Goal: Task Accomplishment & Management: Manage account settings

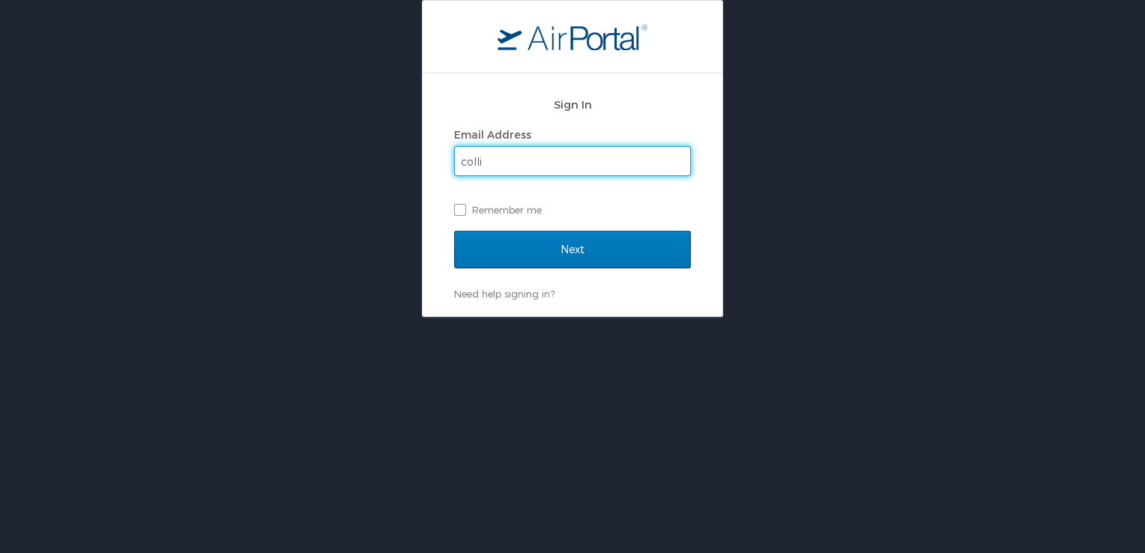
type input "[EMAIL_ADDRESS][DOMAIN_NAME]"
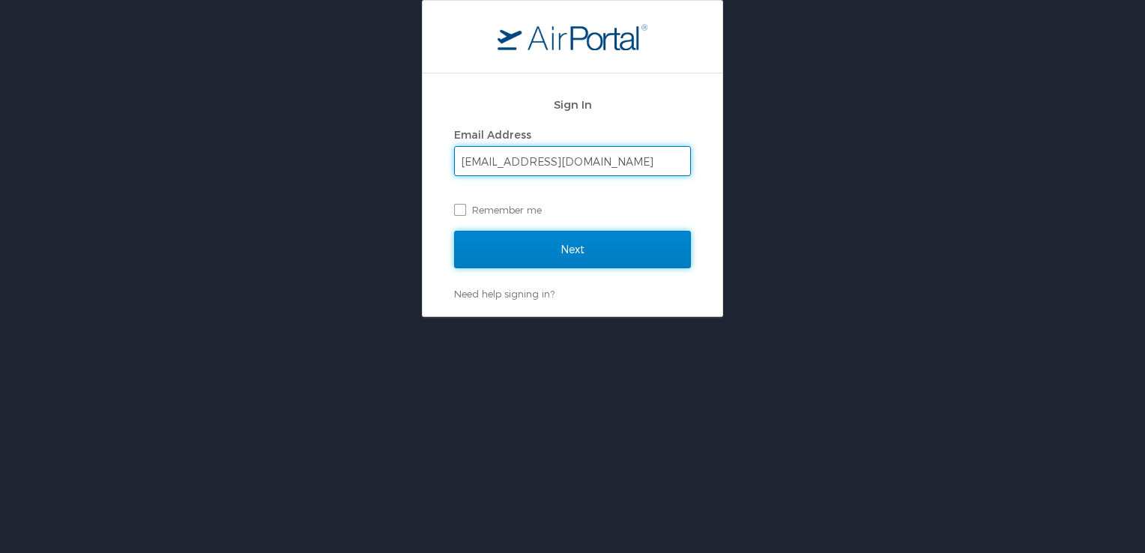
click at [510, 244] on input "Next" at bounding box center [572, 249] width 237 height 37
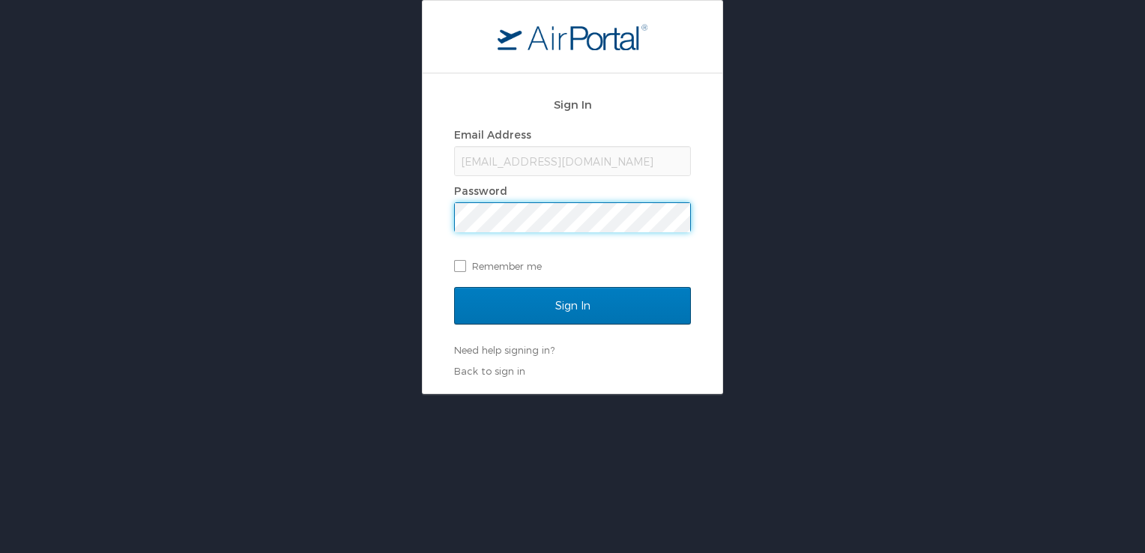
click at [454, 287] on input "Sign In" at bounding box center [572, 305] width 237 height 37
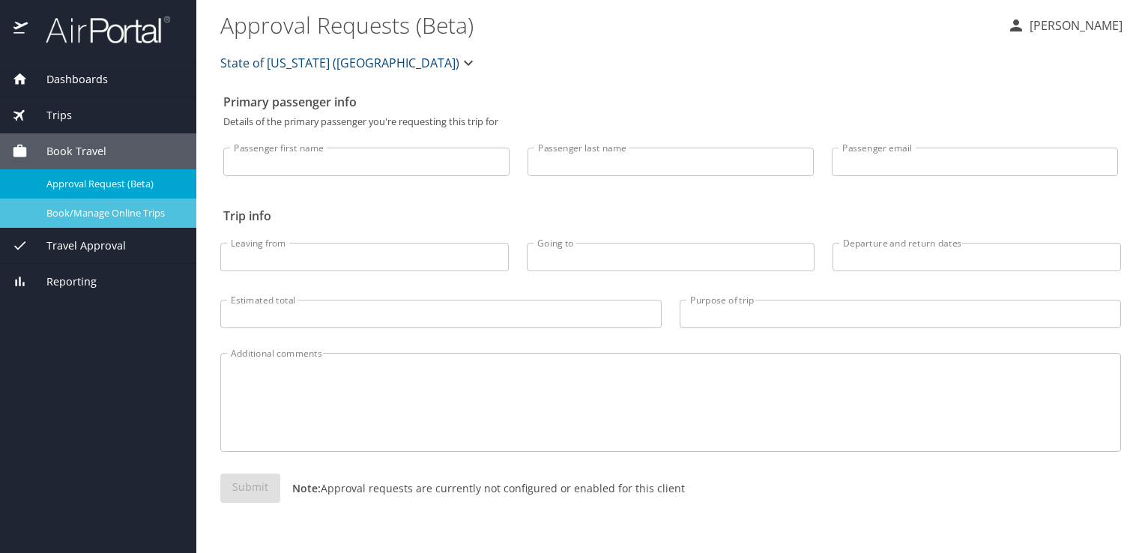
click at [111, 218] on span "Book/Manage Online Trips" at bounding box center [112, 213] width 132 height 14
click at [48, 244] on span "Travel Approval" at bounding box center [77, 246] width 98 height 16
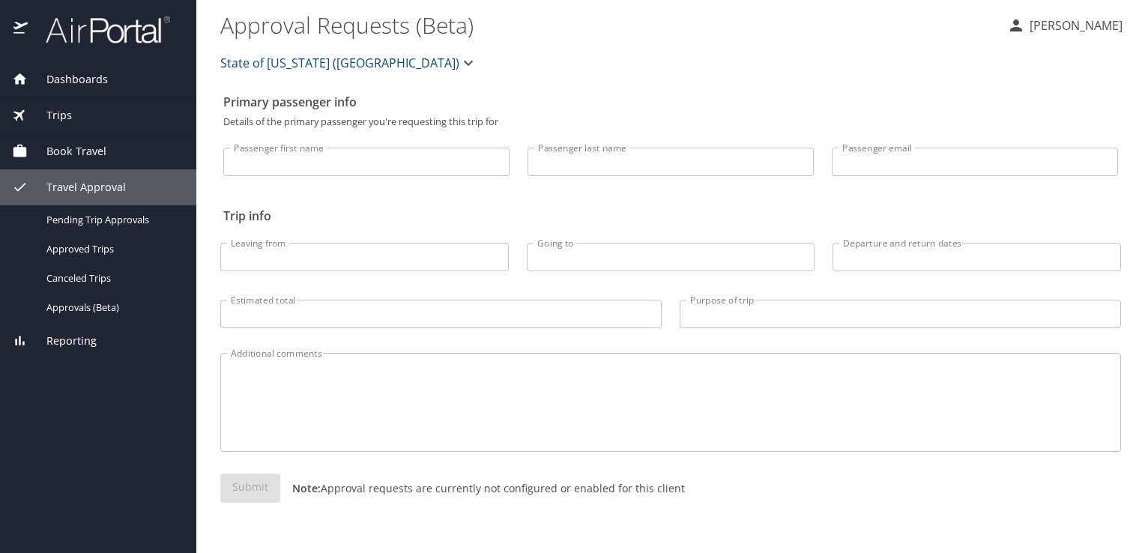
click at [63, 158] on span "Book Travel" at bounding box center [67, 151] width 79 height 16
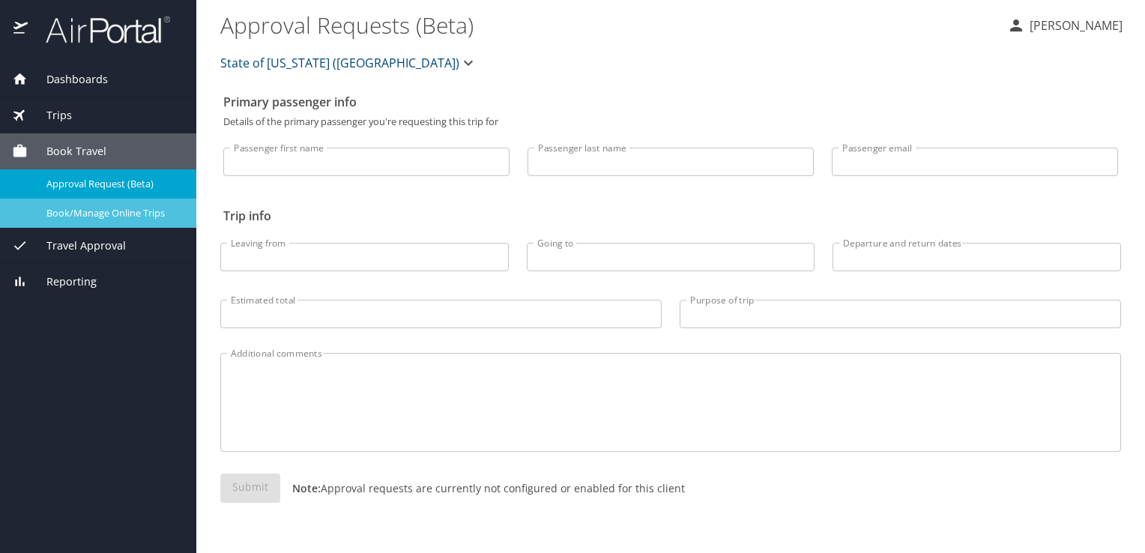
click at [67, 212] on span "Book/Manage Online Trips" at bounding box center [112, 213] width 132 height 14
click at [1091, 25] on p "[PERSON_NAME]" at bounding box center [1073, 25] width 97 height 18
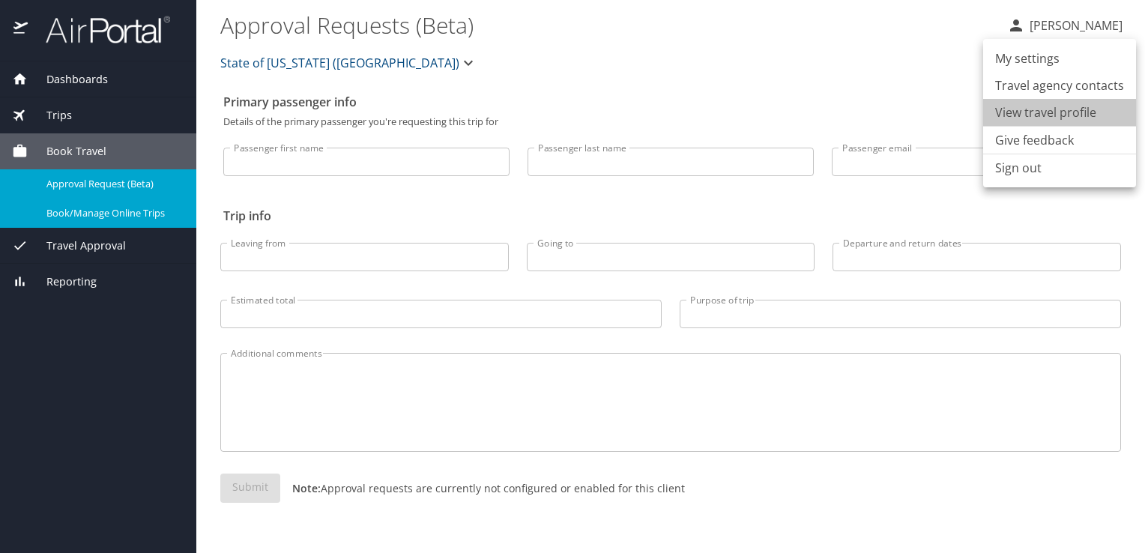
click at [1073, 118] on li "View travel profile" at bounding box center [1059, 112] width 153 height 27
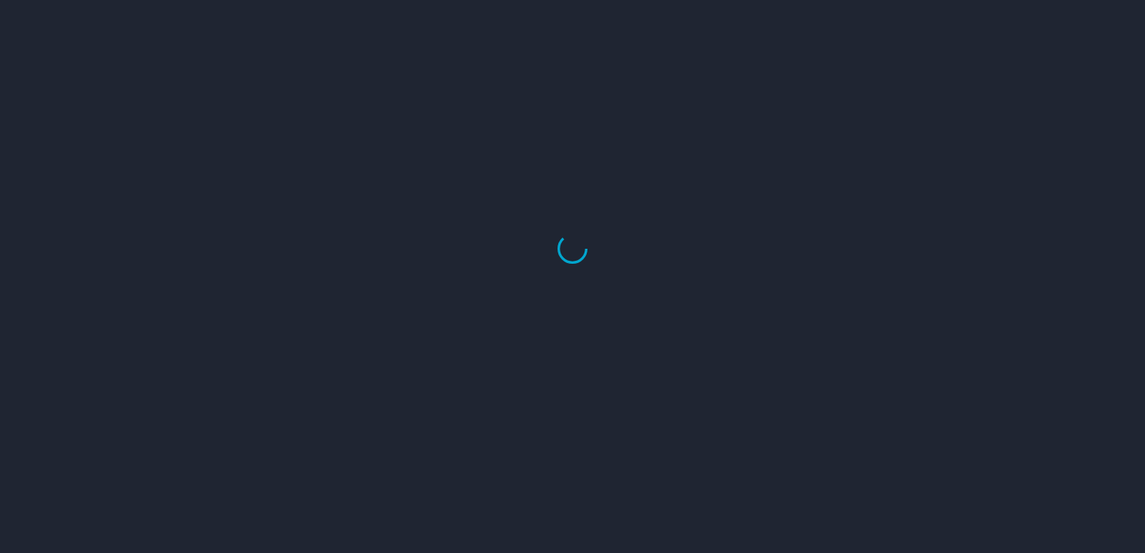
select select "US"
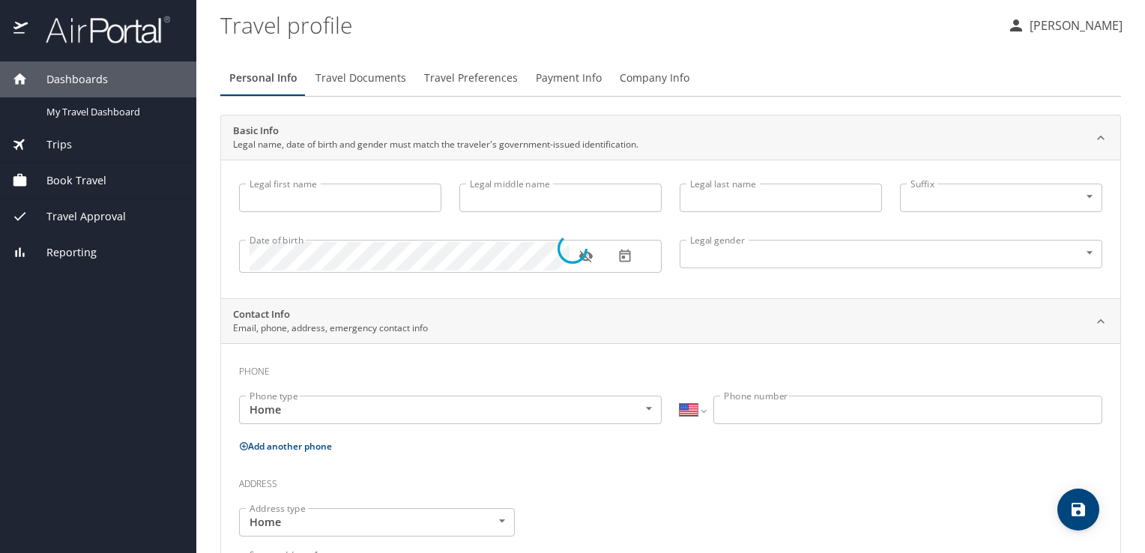
type input "Collise"
type input "Dupont"
type input "Male"
type input "Heather"
type input "Guidry"
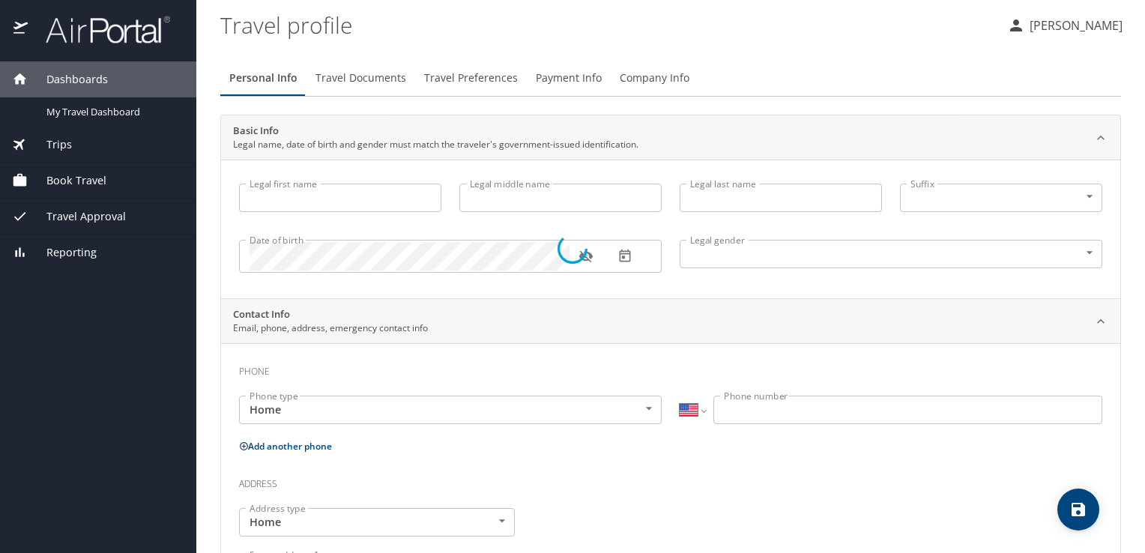
type input "(985) 859-2202"
select select "US"
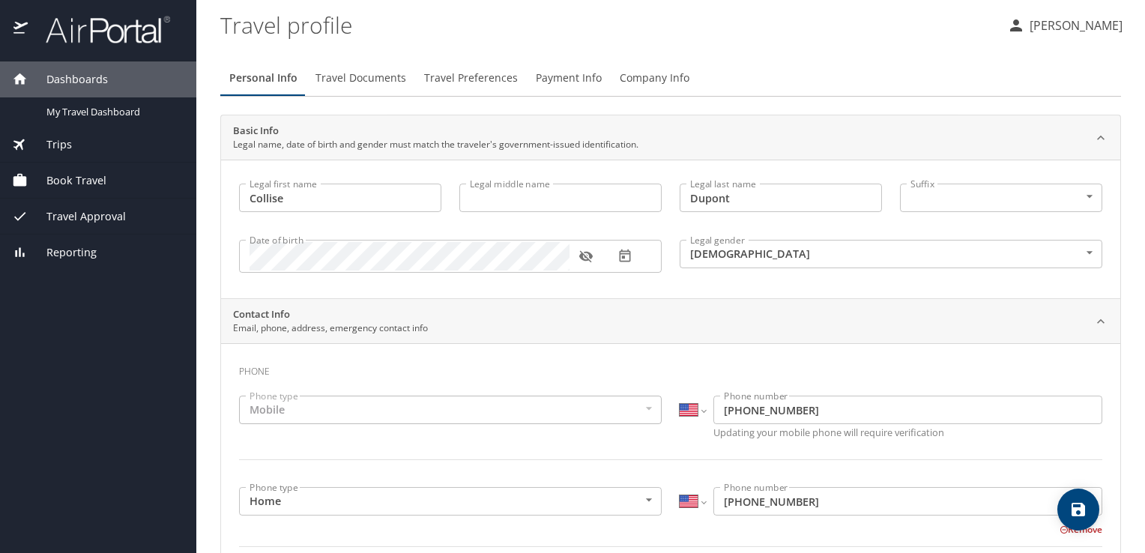
click at [588, 256] on icon "button" at bounding box center [586, 256] width 15 height 15
click at [452, 75] on span "Travel Preferences" at bounding box center [471, 78] width 94 height 19
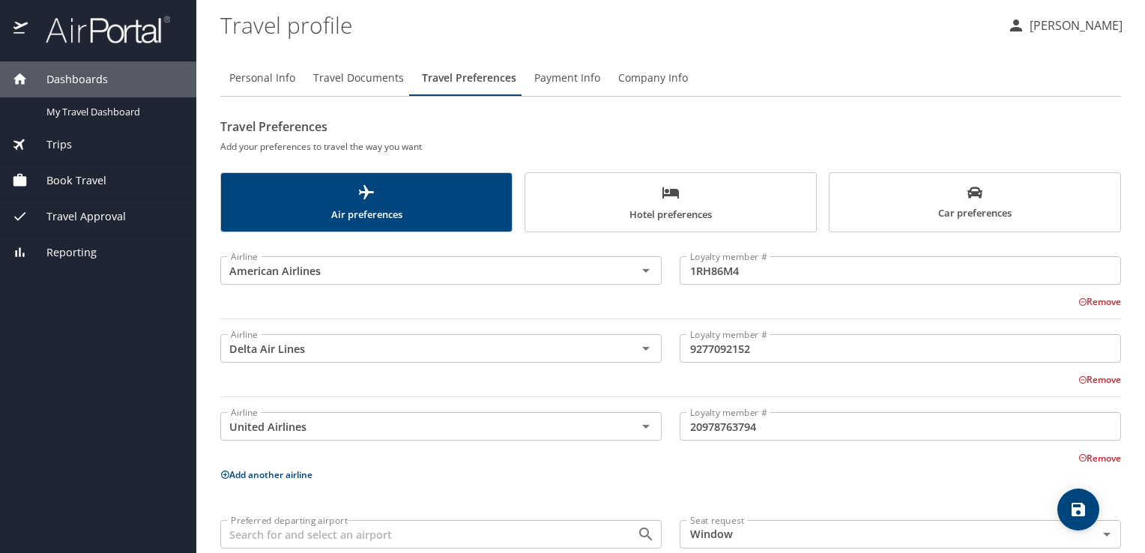
click at [639, 82] on span "Company Info" at bounding box center [653, 78] width 70 height 19
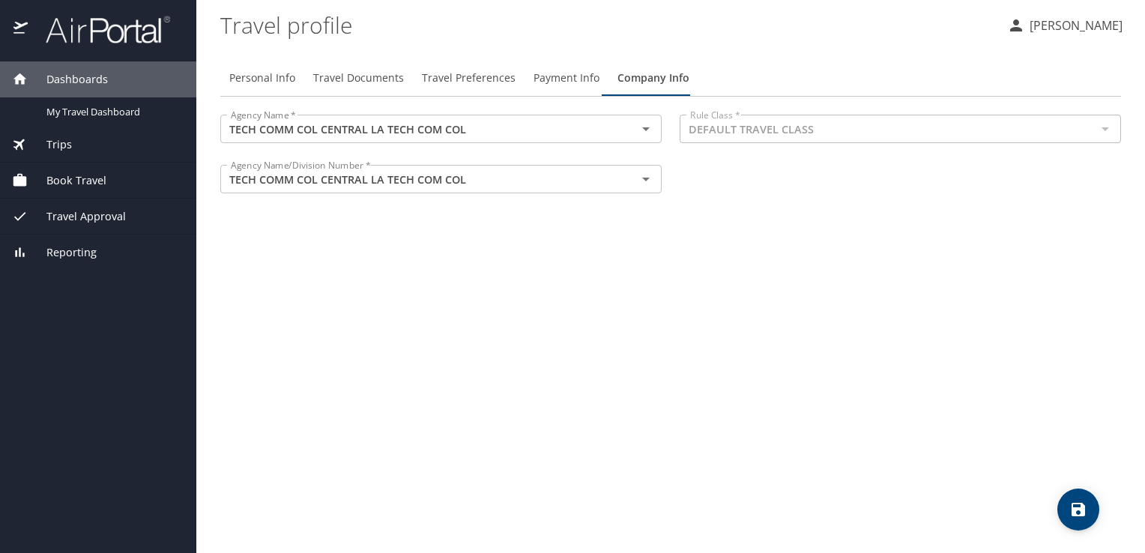
click at [1096, 124] on div at bounding box center [1104, 128] width 19 height 21
click at [555, 73] on span "Payment Info" at bounding box center [567, 78] width 66 height 19
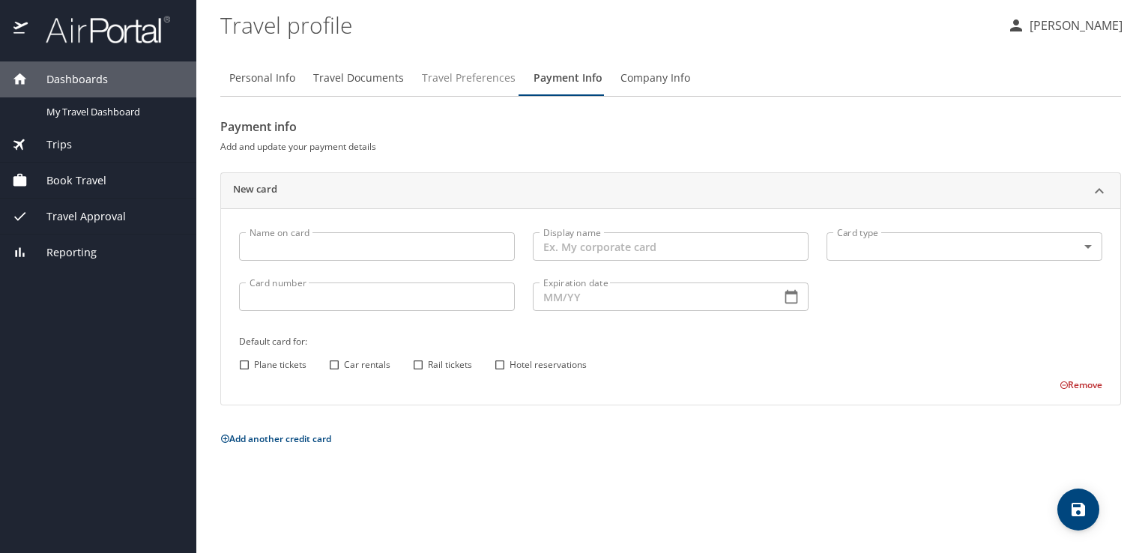
click at [501, 74] on span "Travel Preferences" at bounding box center [469, 78] width 94 height 19
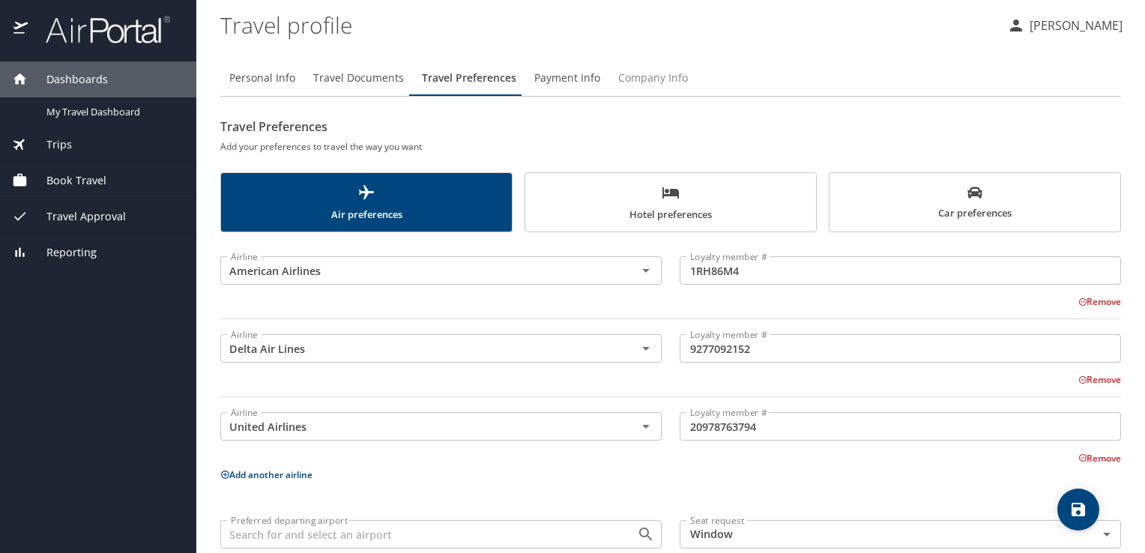
click at [621, 81] on span "Company Info" at bounding box center [653, 78] width 70 height 19
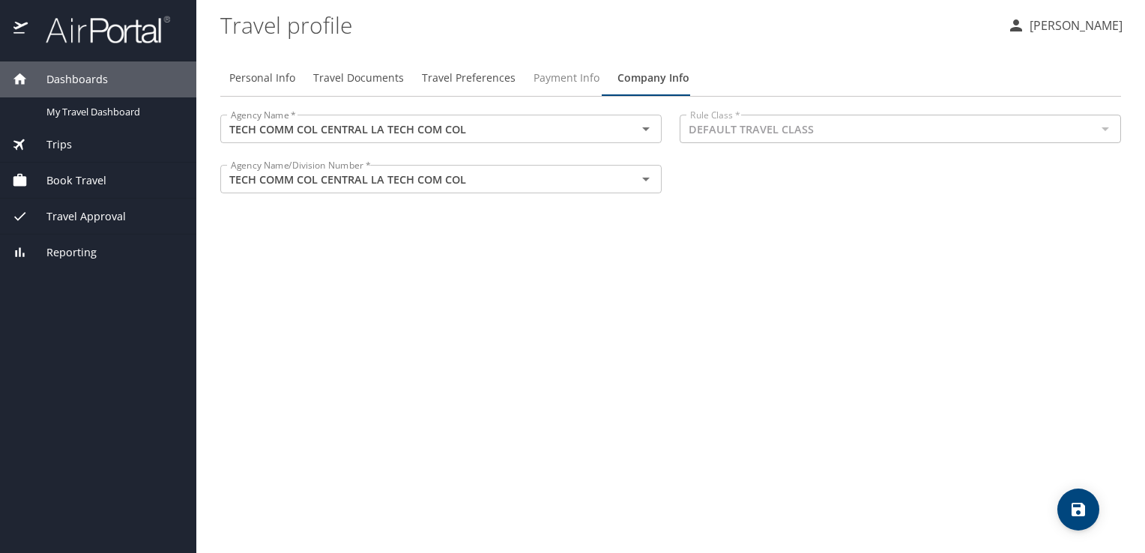
click at [582, 79] on span "Payment Info" at bounding box center [567, 78] width 66 height 19
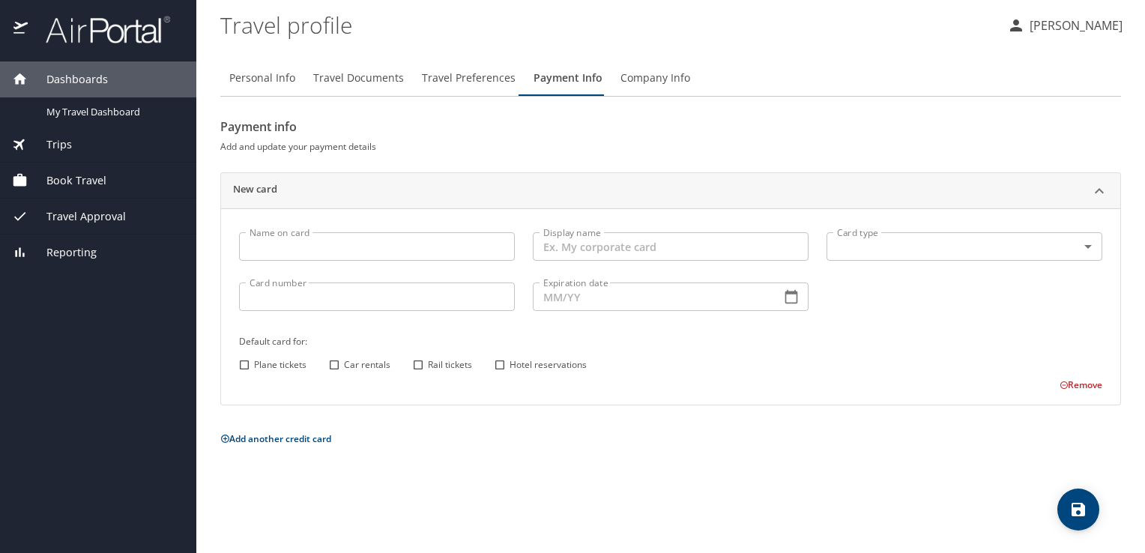
click at [86, 221] on span "Travel Approval" at bounding box center [77, 216] width 98 height 16
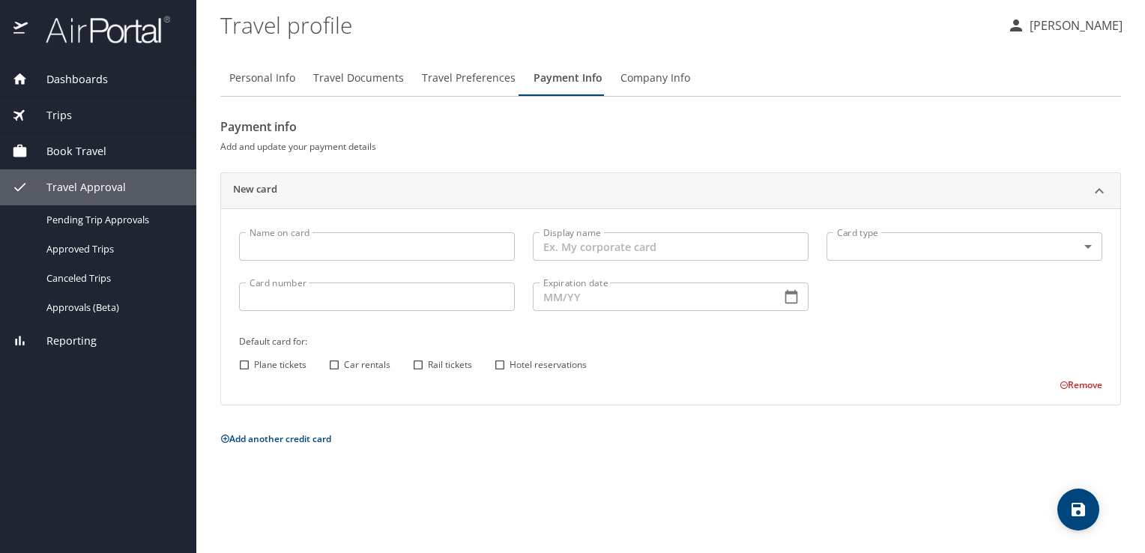
click at [81, 348] on div "Reporting" at bounding box center [98, 341] width 196 height 36
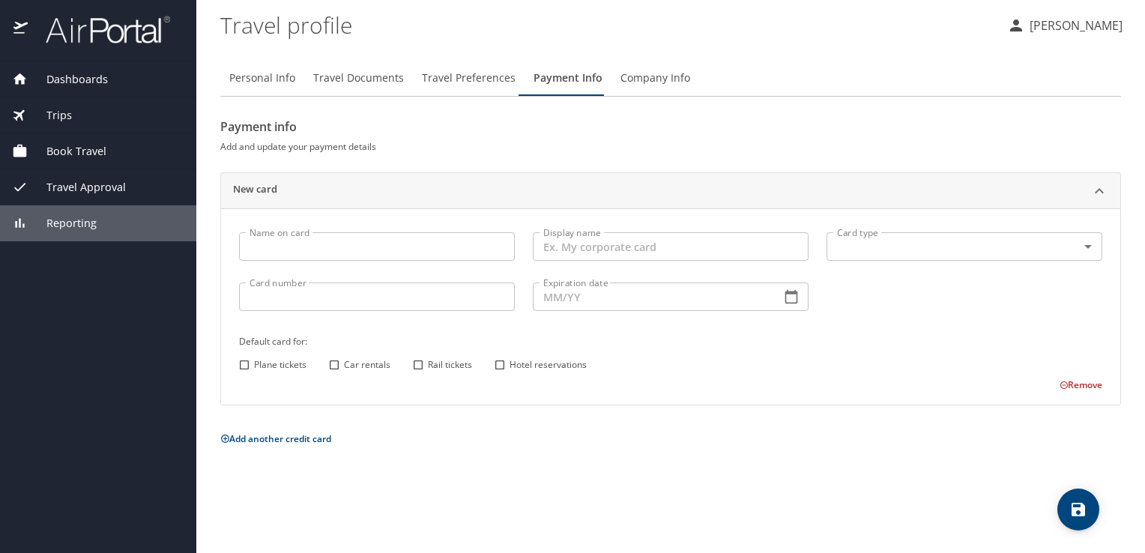
click at [64, 149] on span "Book Travel" at bounding box center [67, 151] width 79 height 16
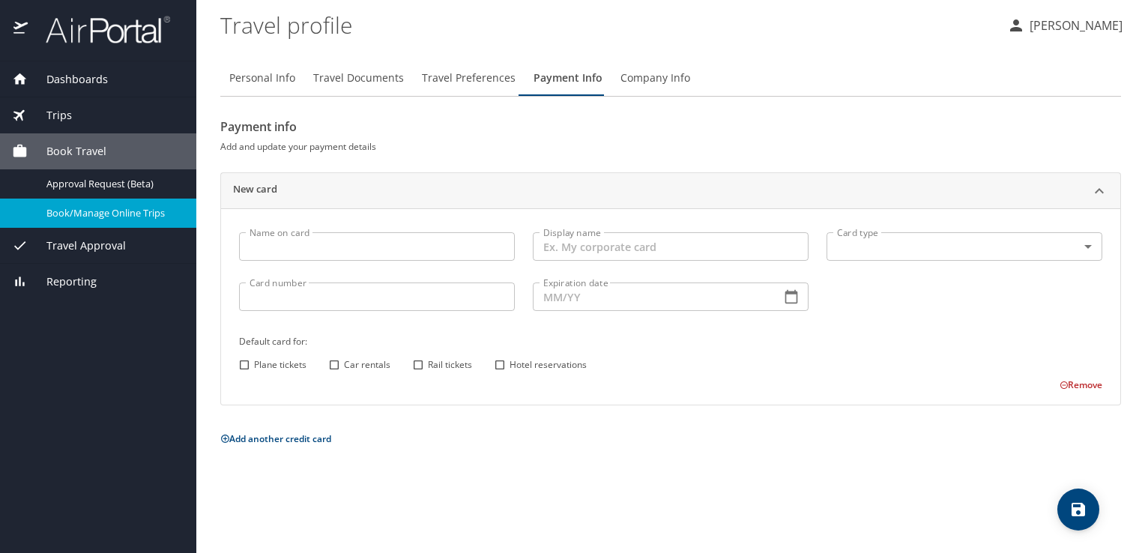
click at [83, 223] on link "Book/Manage Online Trips" at bounding box center [98, 213] width 196 height 29
click at [375, 86] on span "Travel Documents" at bounding box center [358, 78] width 91 height 19
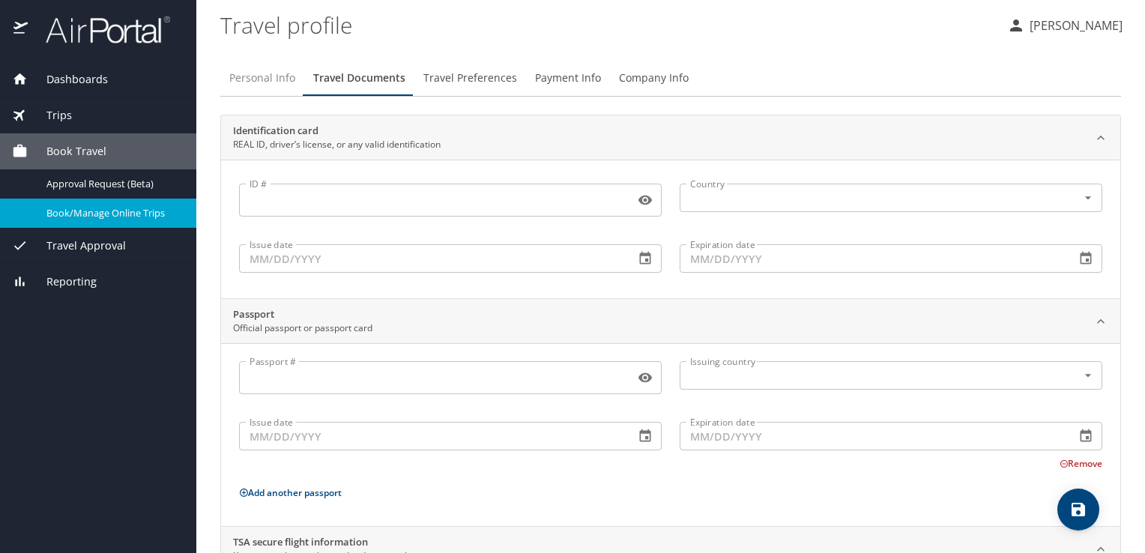
click at [276, 75] on span "Personal Info" at bounding box center [262, 78] width 66 height 19
select select "US"
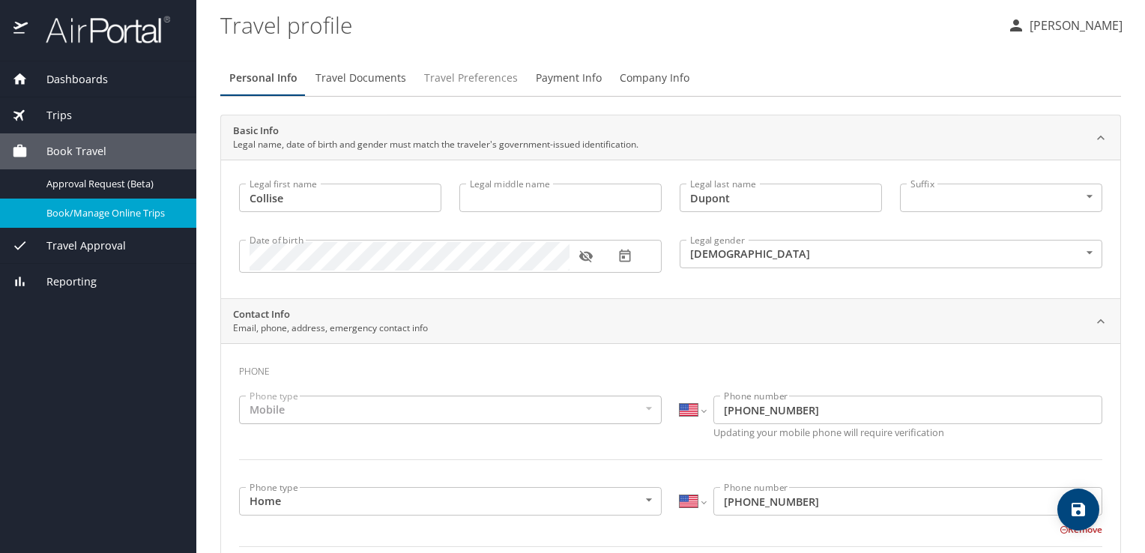
click at [441, 85] on span "Travel Preferences" at bounding box center [471, 78] width 94 height 19
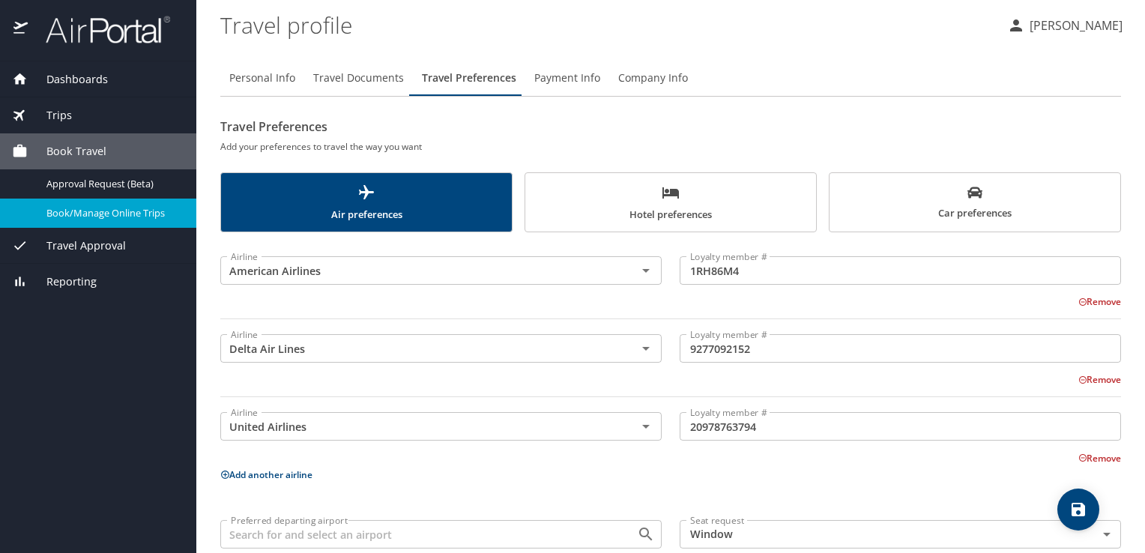
click at [369, 79] on span "Travel Documents" at bounding box center [358, 78] width 91 height 19
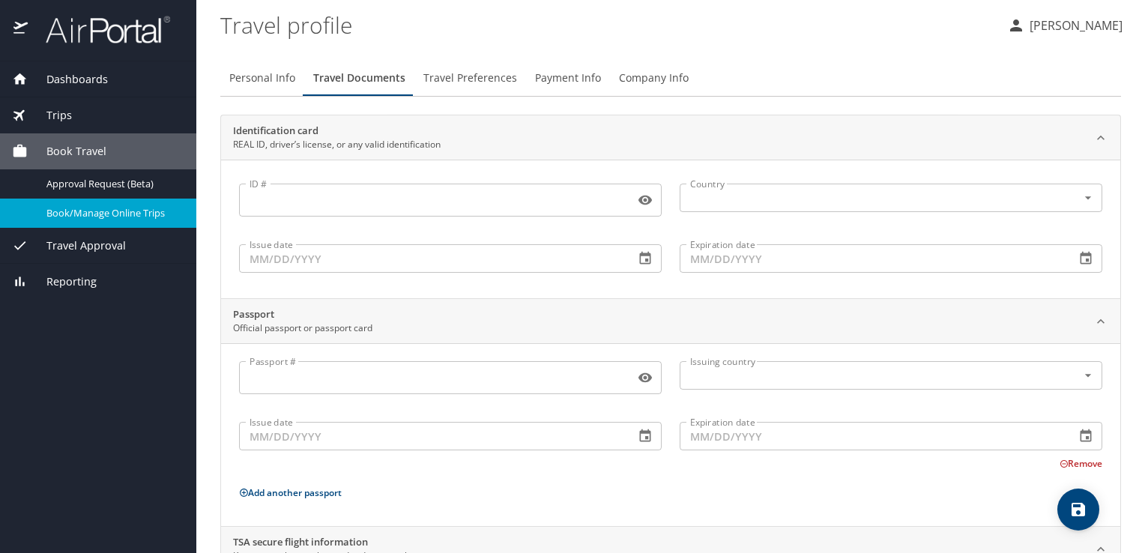
click at [274, 76] on span "Personal Info" at bounding box center [262, 78] width 66 height 19
select select "US"
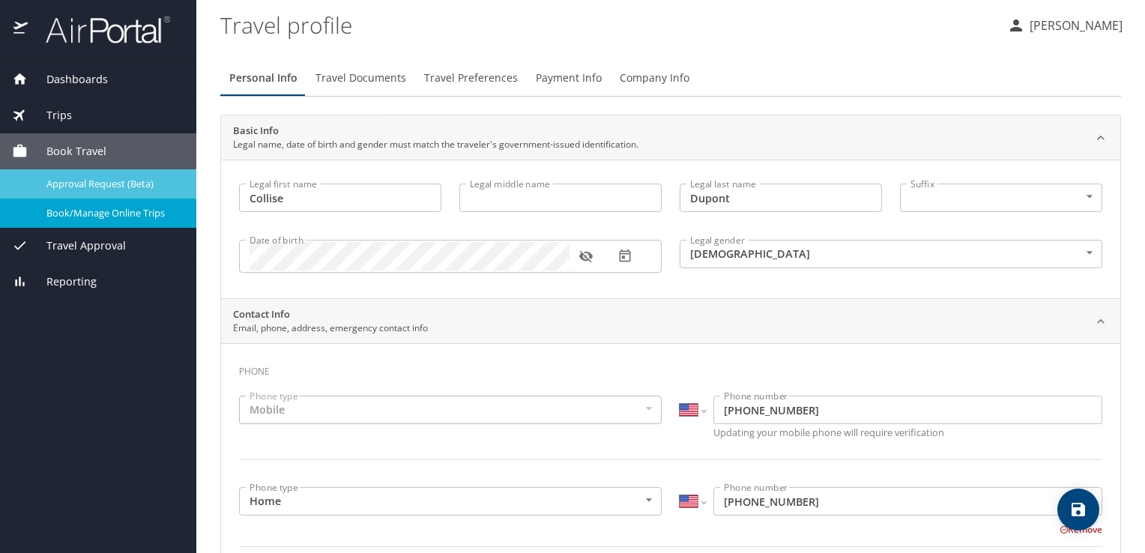
click at [75, 190] on span "Approval Request (Beta)" at bounding box center [112, 184] width 132 height 14
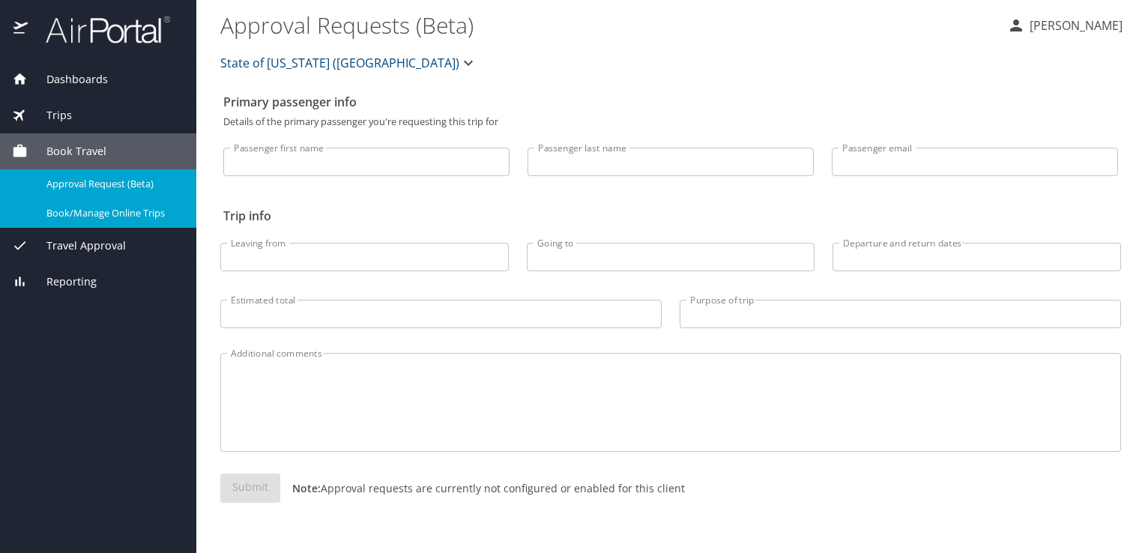
click at [74, 206] on span "Book/Manage Online Trips" at bounding box center [112, 213] width 132 height 14
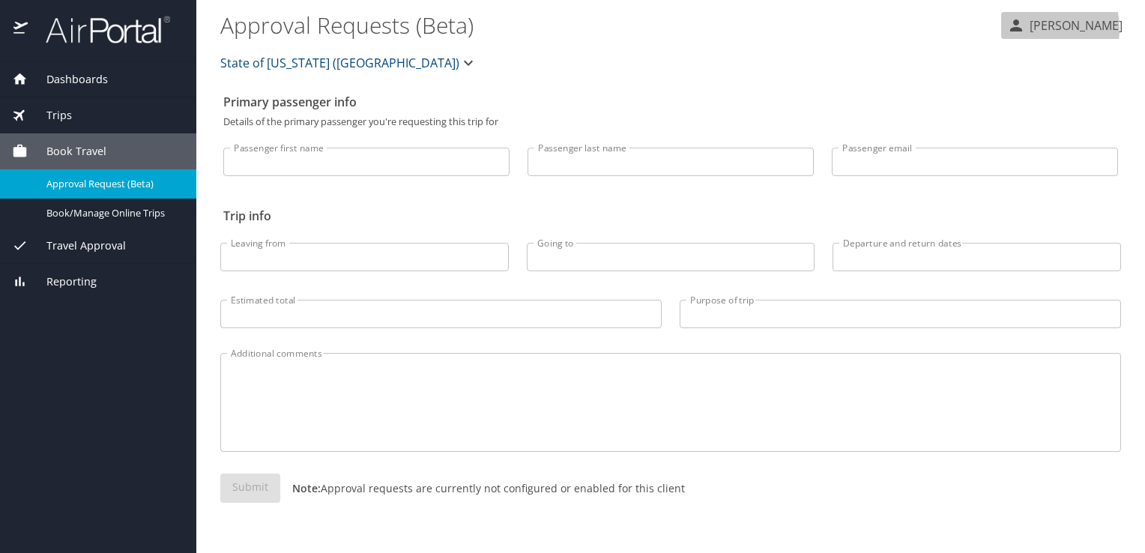
click at [1039, 29] on p "[PERSON_NAME]" at bounding box center [1073, 25] width 97 height 18
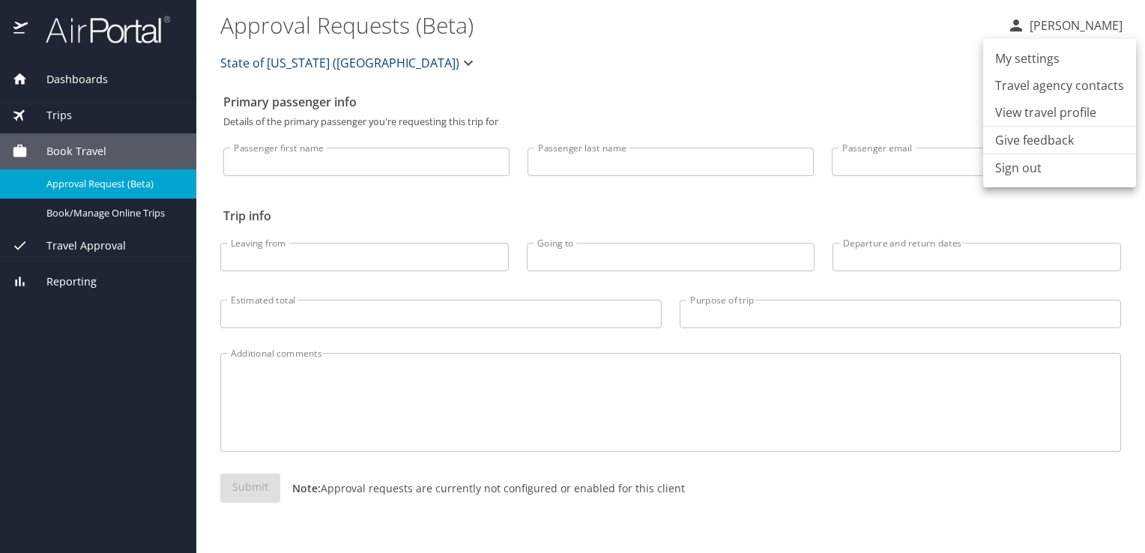
click at [842, 40] on div at bounding box center [572, 276] width 1145 height 553
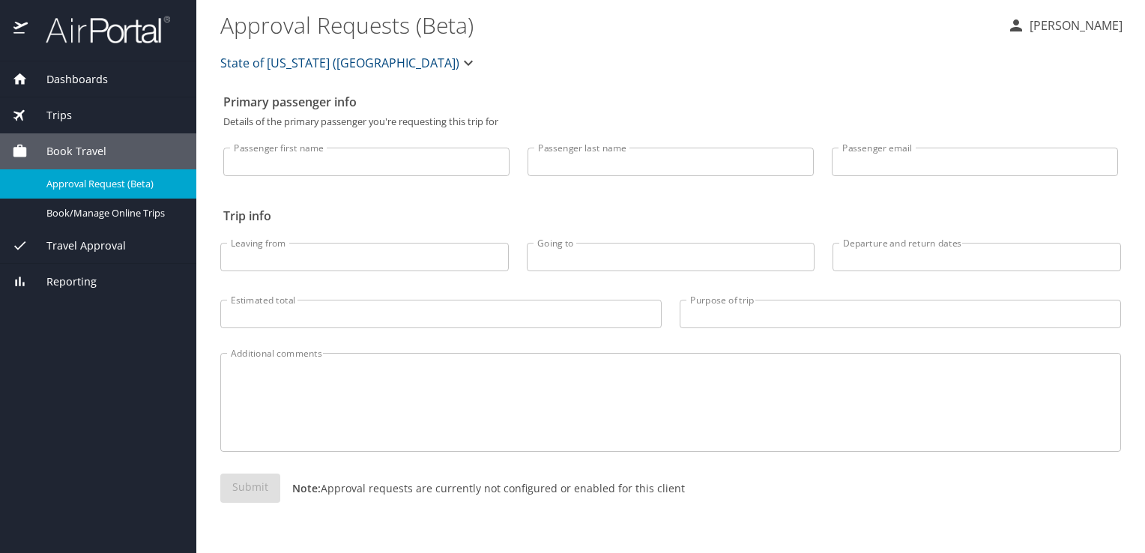
click at [84, 73] on span "Dashboards" at bounding box center [68, 79] width 80 height 16
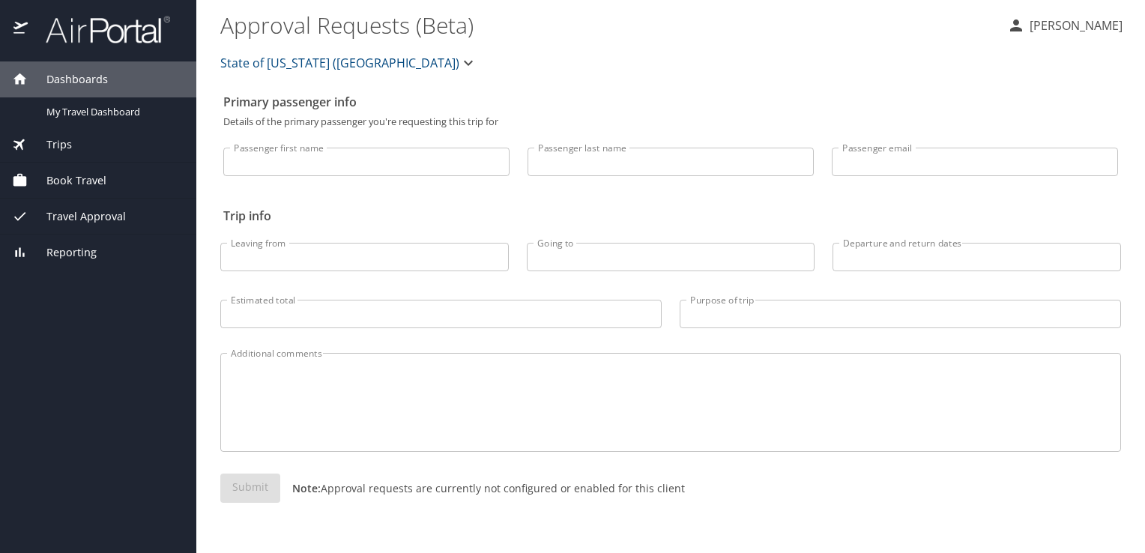
click at [322, 65] on span "State of Louisiana (SOLA)" at bounding box center [339, 62] width 239 height 21
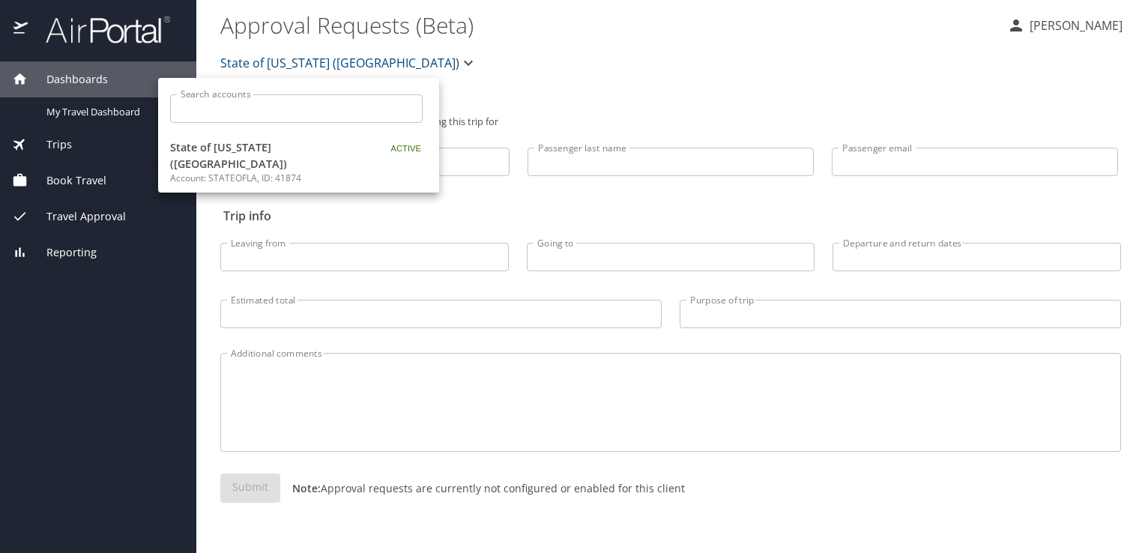
click at [323, 65] on div at bounding box center [572, 276] width 1145 height 553
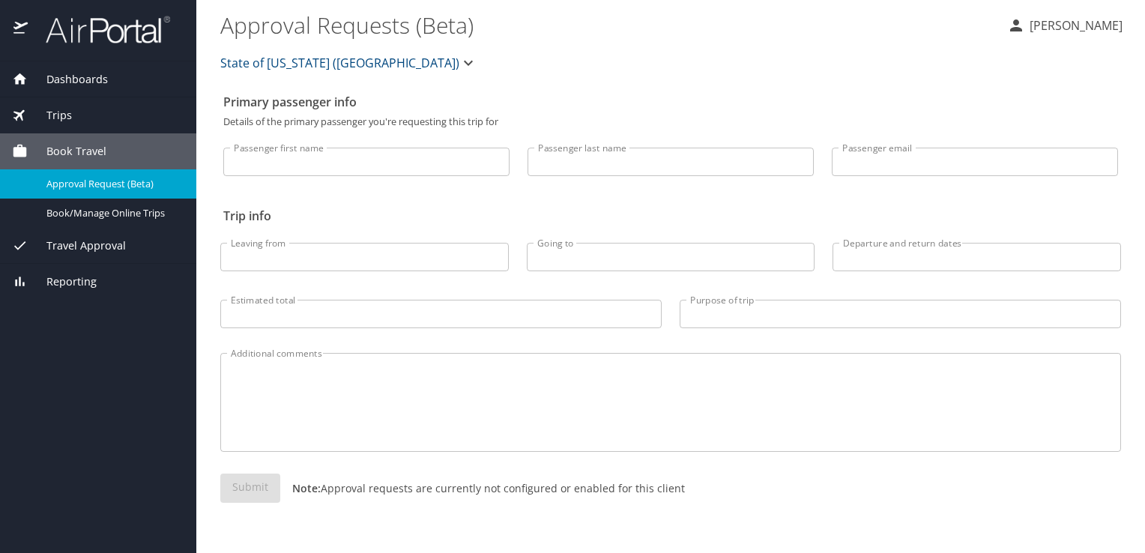
click at [40, 64] on div "Dashboards" at bounding box center [98, 79] width 196 height 36
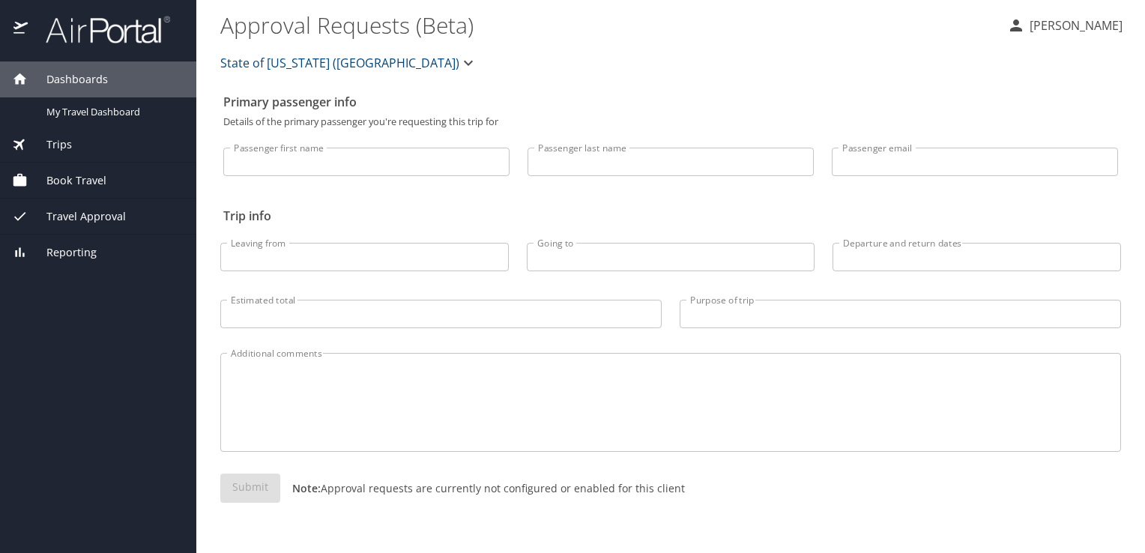
click at [51, 80] on span "Dashboards" at bounding box center [68, 79] width 80 height 16
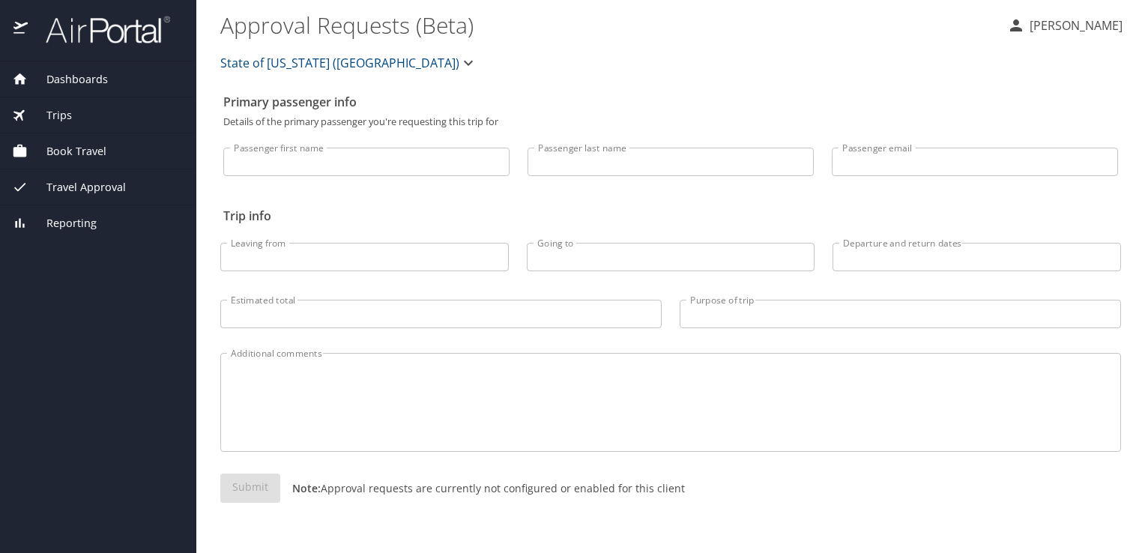
click at [63, 88] on div "Dashboards" at bounding box center [98, 79] width 196 height 36
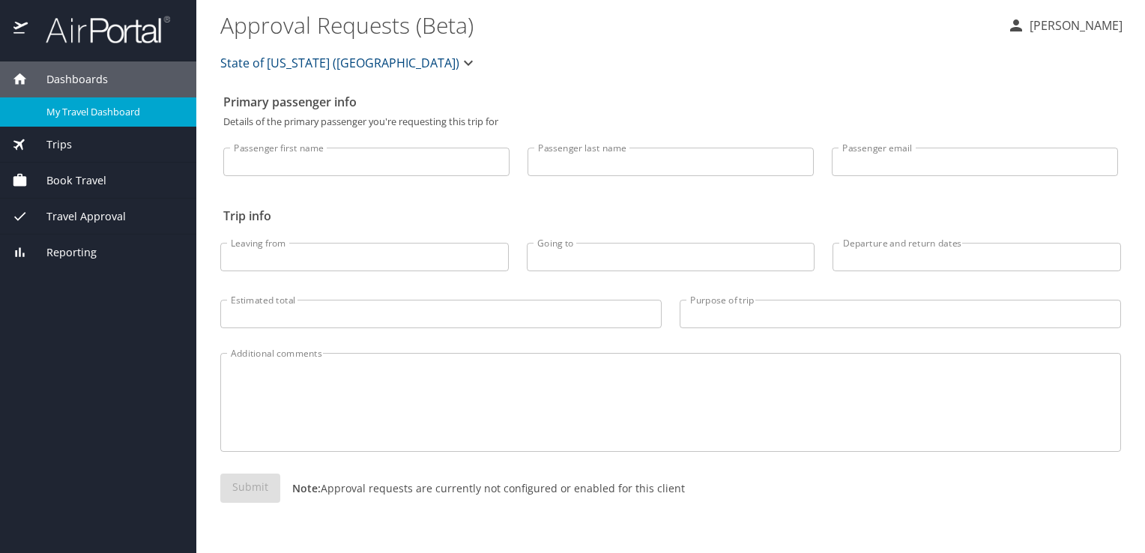
click at [67, 113] on span "My Travel Dashboard" at bounding box center [112, 112] width 132 height 14
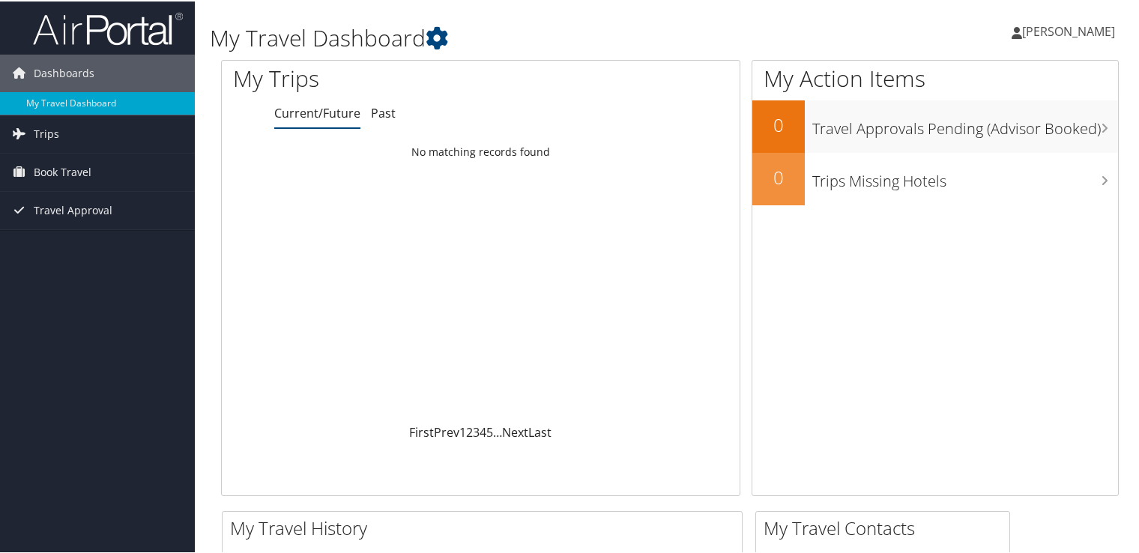
click at [1065, 25] on span "[PERSON_NAME]" at bounding box center [1068, 30] width 93 height 16
click at [1024, 139] on link "View Travel Profile" at bounding box center [1028, 133] width 167 height 25
click at [42, 214] on span "Travel Approval" at bounding box center [73, 208] width 79 height 37
click at [80, 169] on span "Book Travel" at bounding box center [63, 170] width 58 height 37
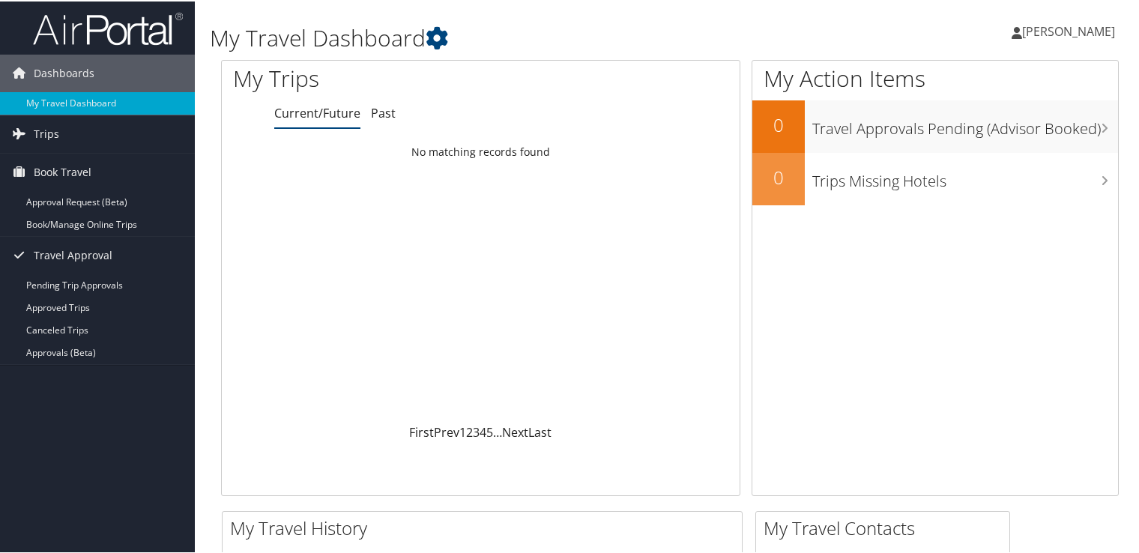
click at [125, 16] on img at bounding box center [108, 27] width 150 height 35
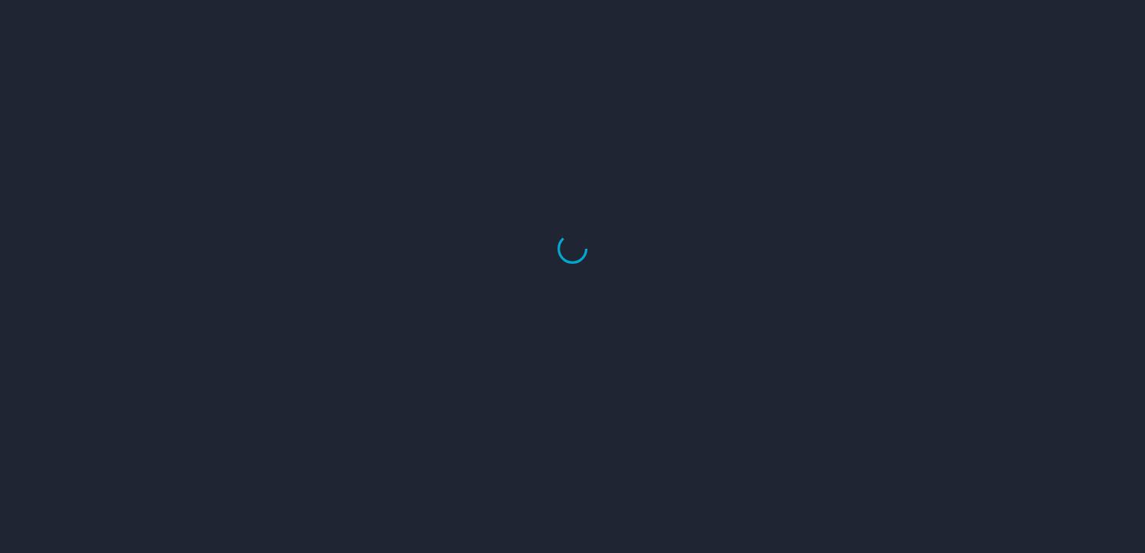
select select "US"
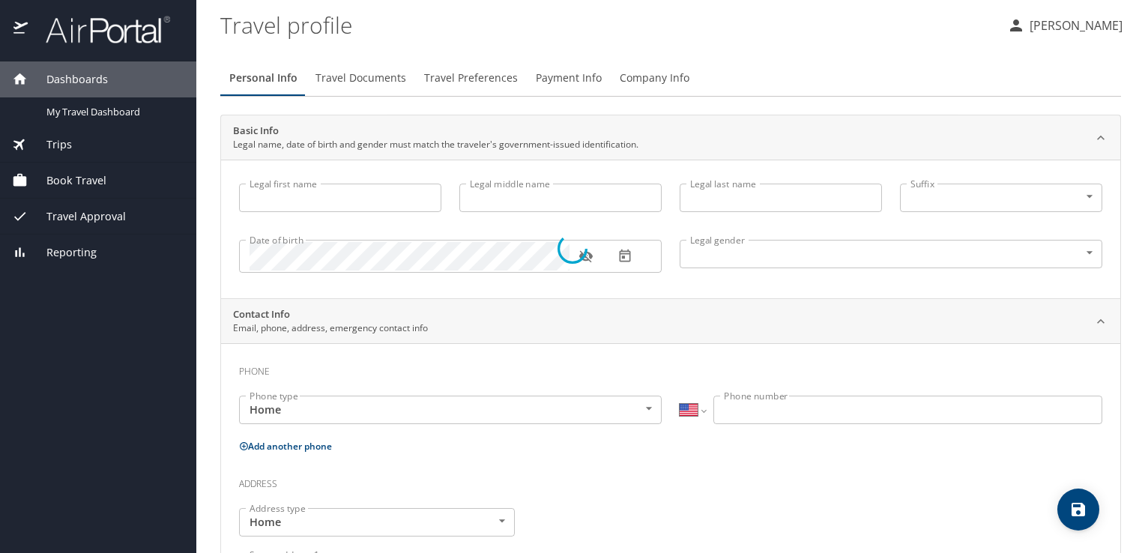
type input "Collise"
type input "Dupont"
type input "[DEMOGRAPHIC_DATA]"
type input "[PERSON_NAME]"
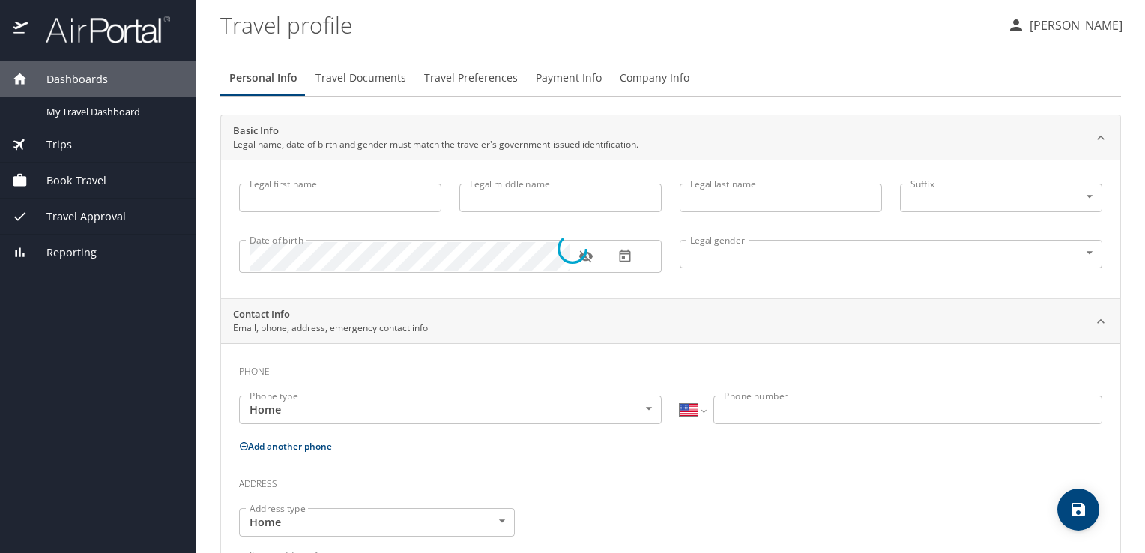
type input "[PHONE_NUMBER]"
select select "US"
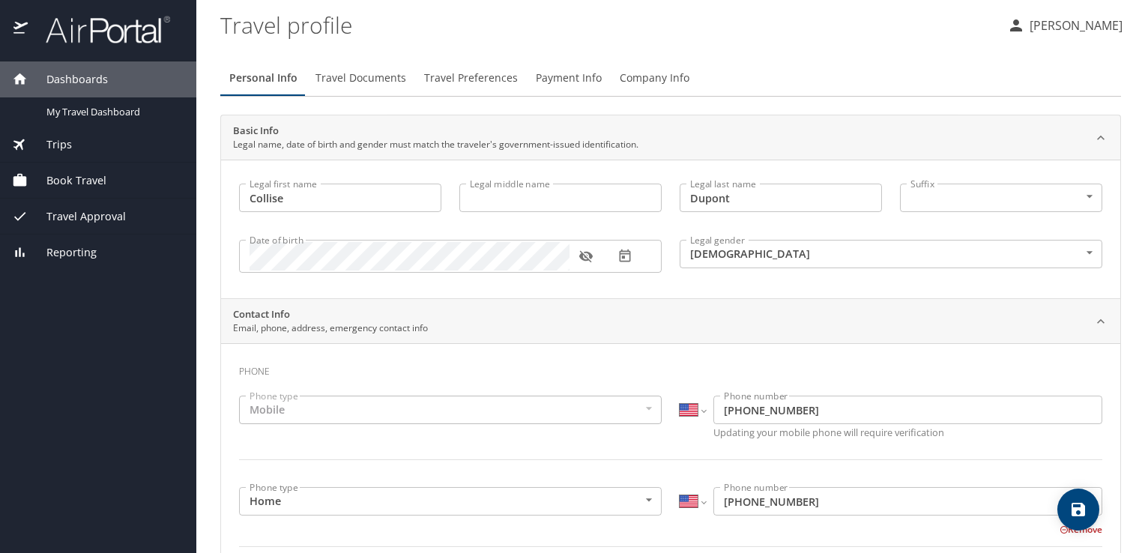
click at [73, 187] on span "Book Travel" at bounding box center [67, 180] width 79 height 16
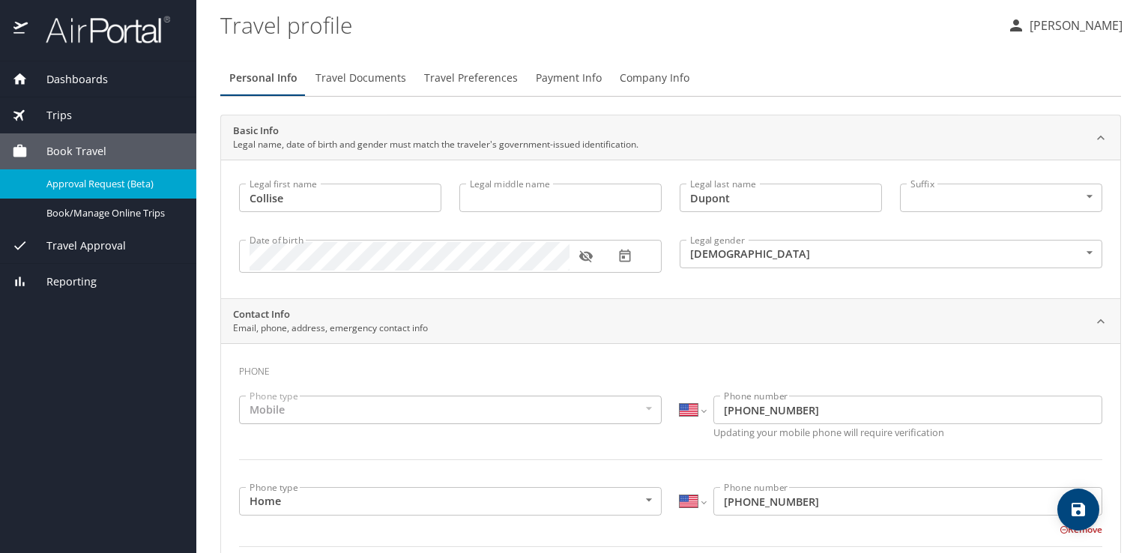
click at [79, 182] on span "Approval Request (Beta)" at bounding box center [112, 184] width 132 height 14
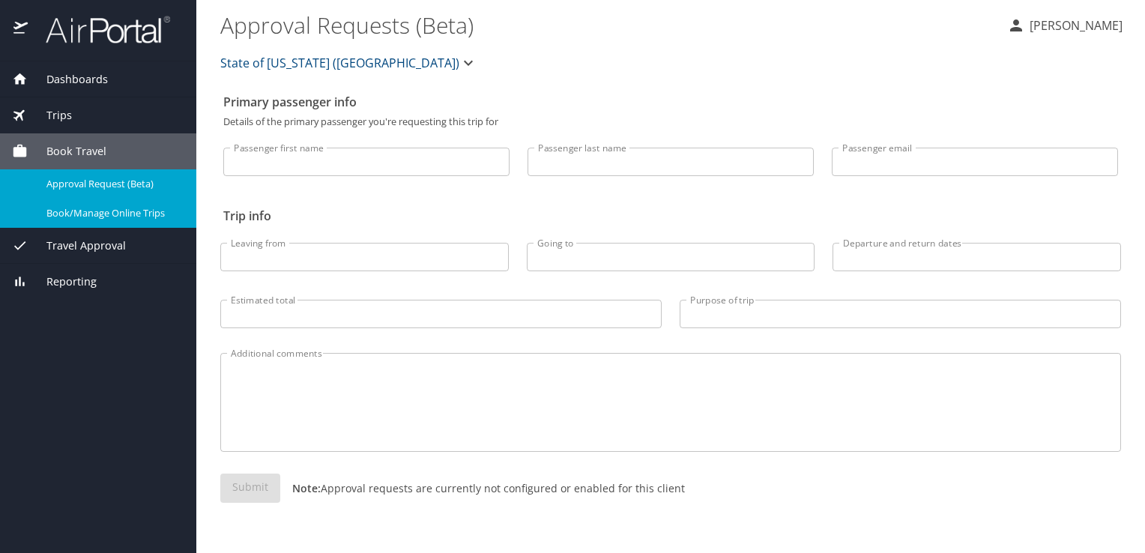
click at [94, 206] on span "Book/Manage Online Trips" at bounding box center [112, 213] width 132 height 14
